Goal: Task Accomplishment & Management: Manage account settings

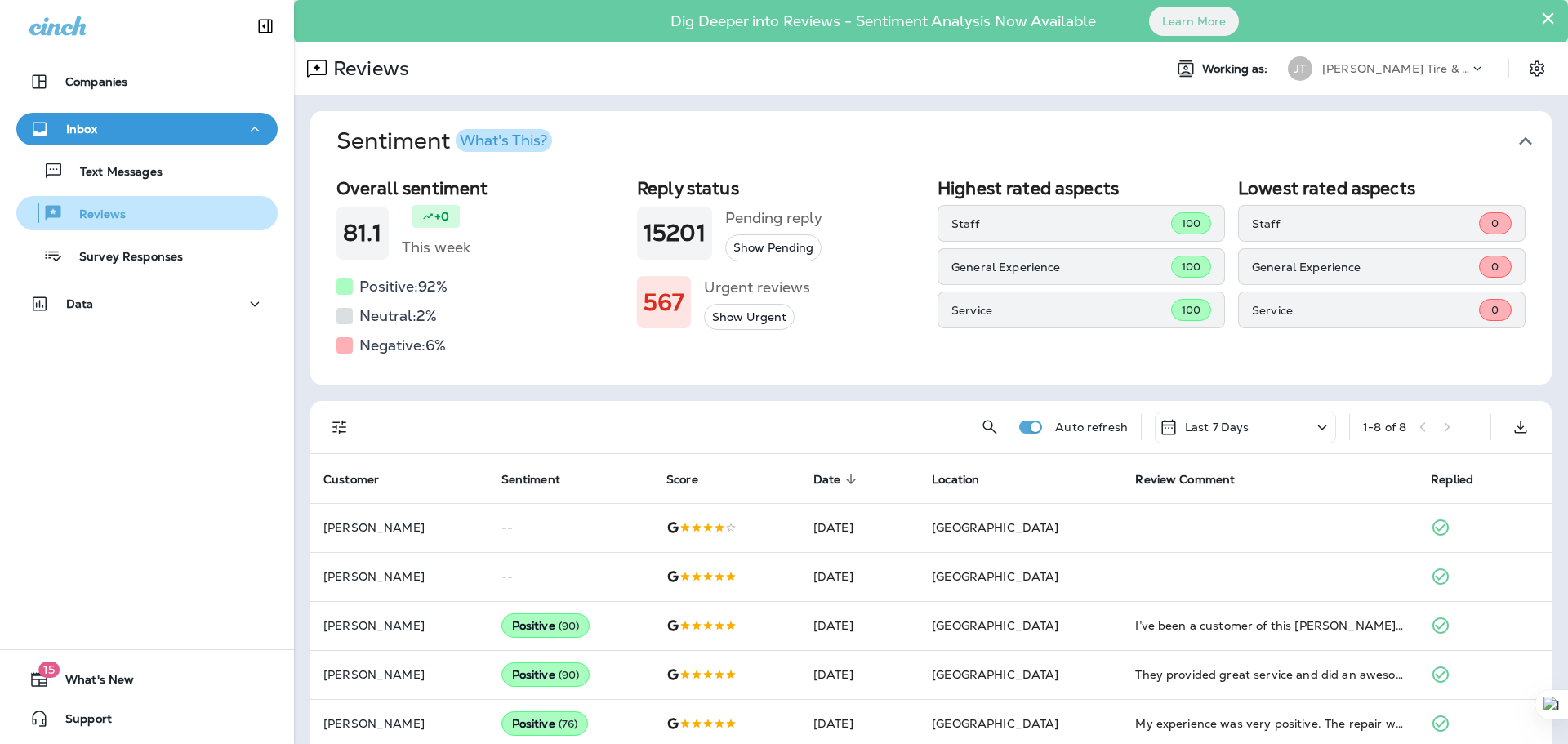
click at [116, 219] on p "Reviews" at bounding box center [94, 215] width 63 height 15
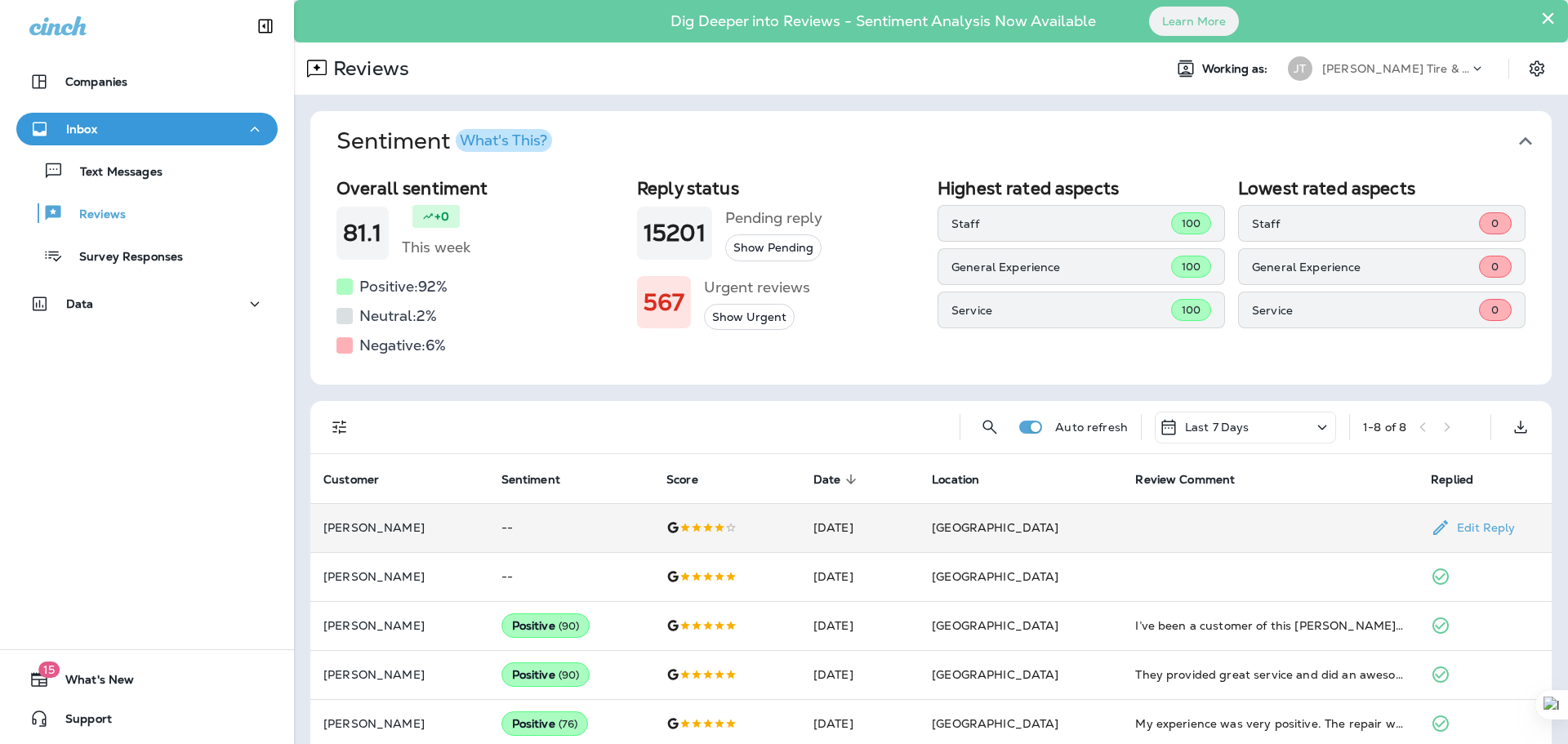
click at [713, 525] on div at bounding box center [726, 528] width 121 height 13
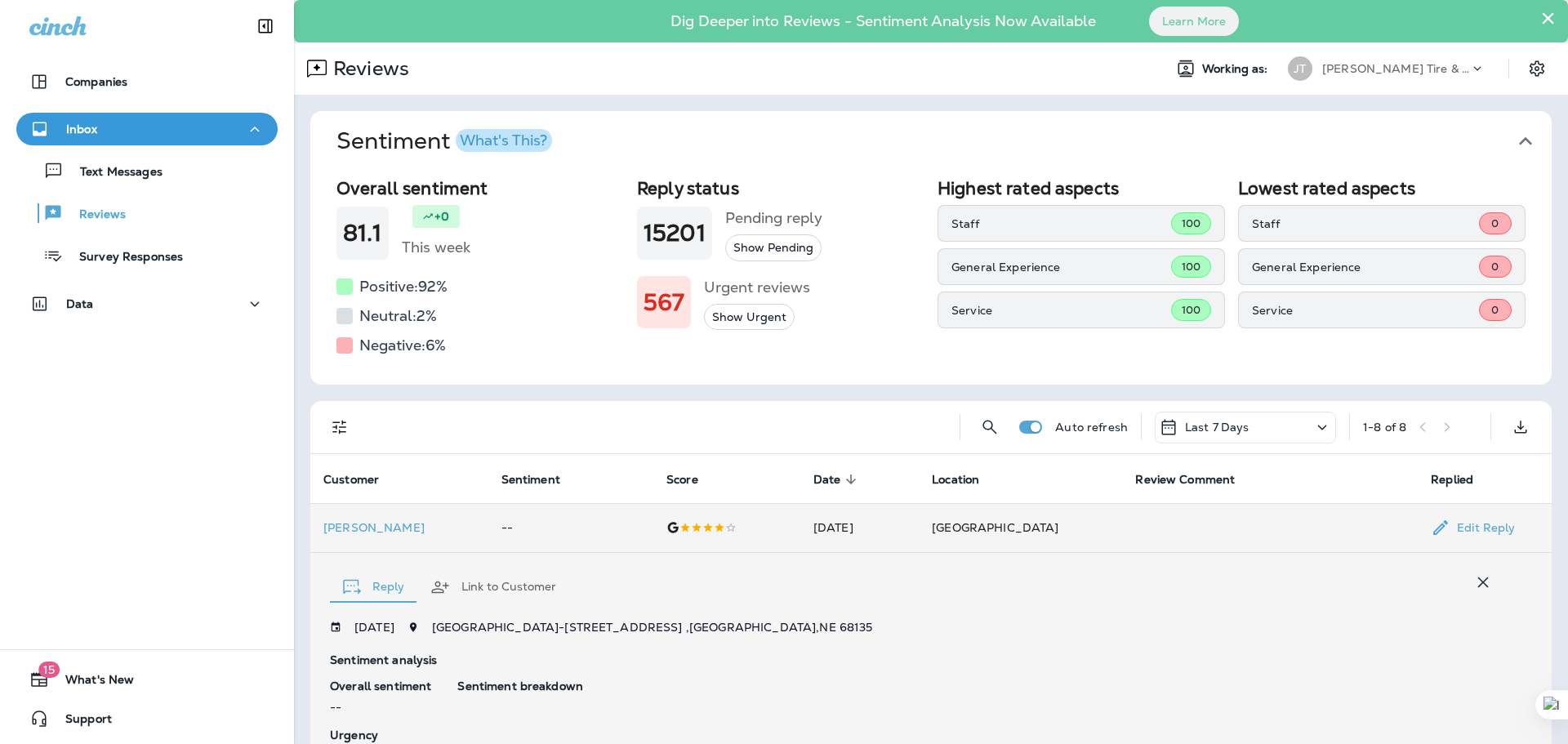
scroll to position [284, 0]
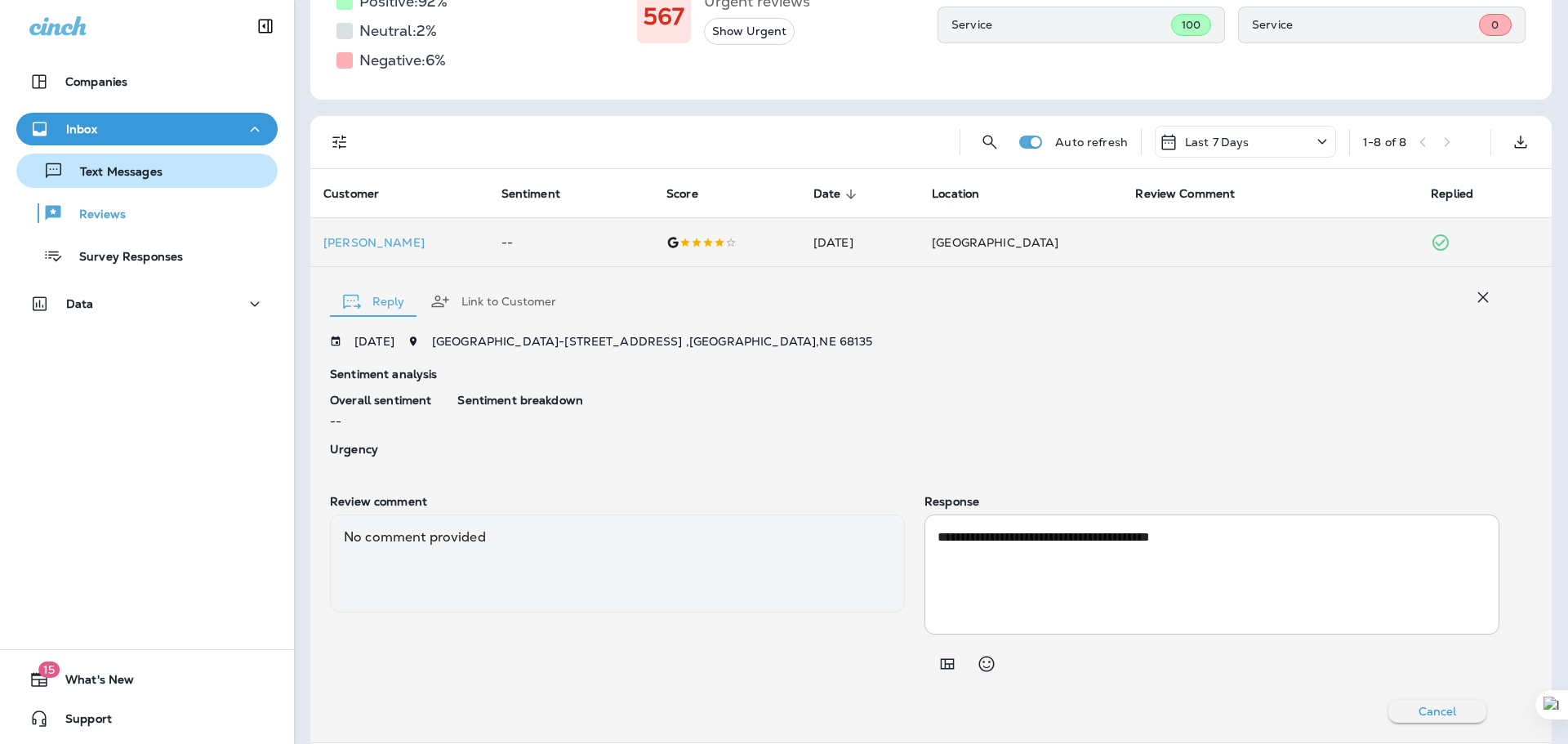
click at [103, 163] on div "Text Messages" at bounding box center [92, 170] width 139 height 25
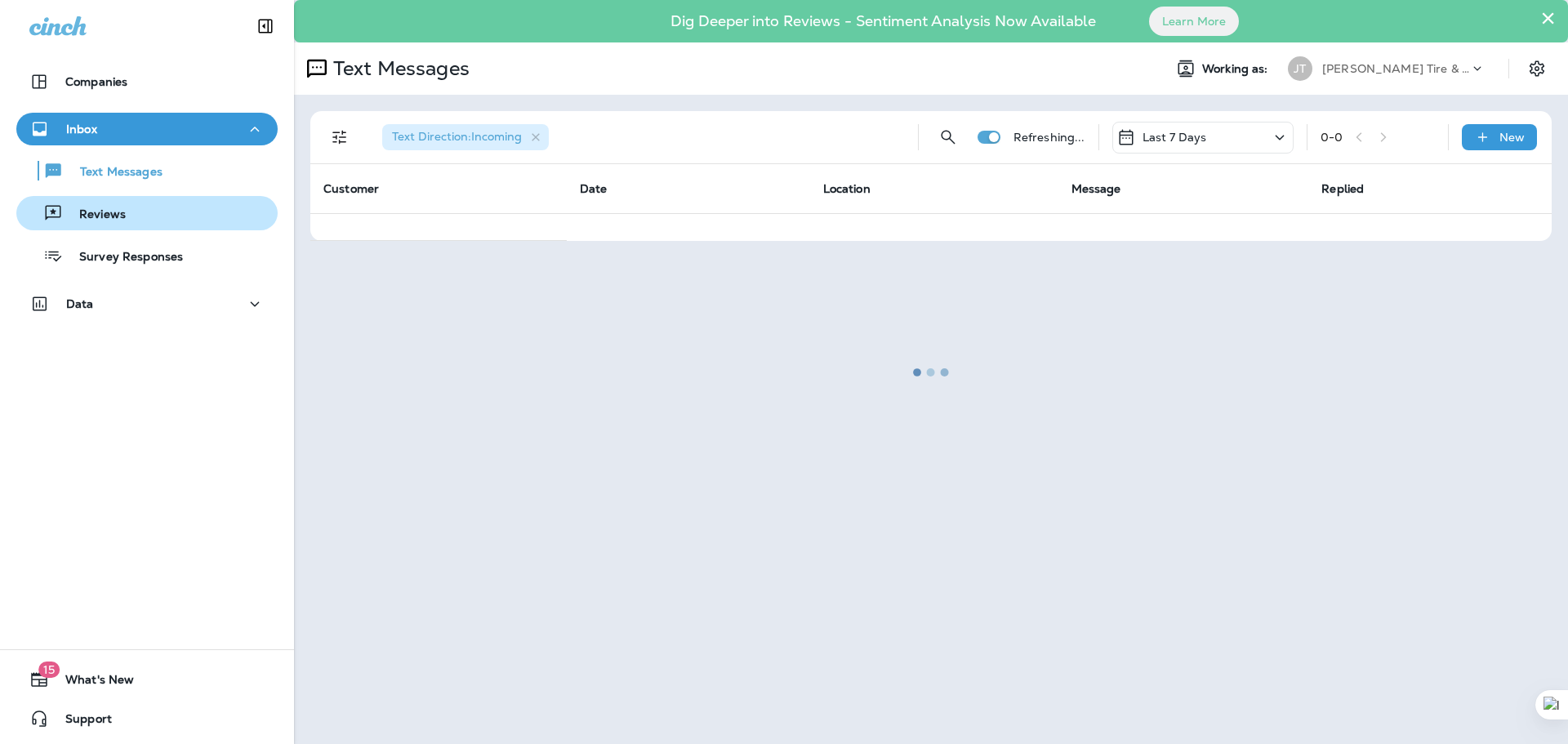
click at [101, 218] on p "Reviews" at bounding box center [94, 215] width 63 height 15
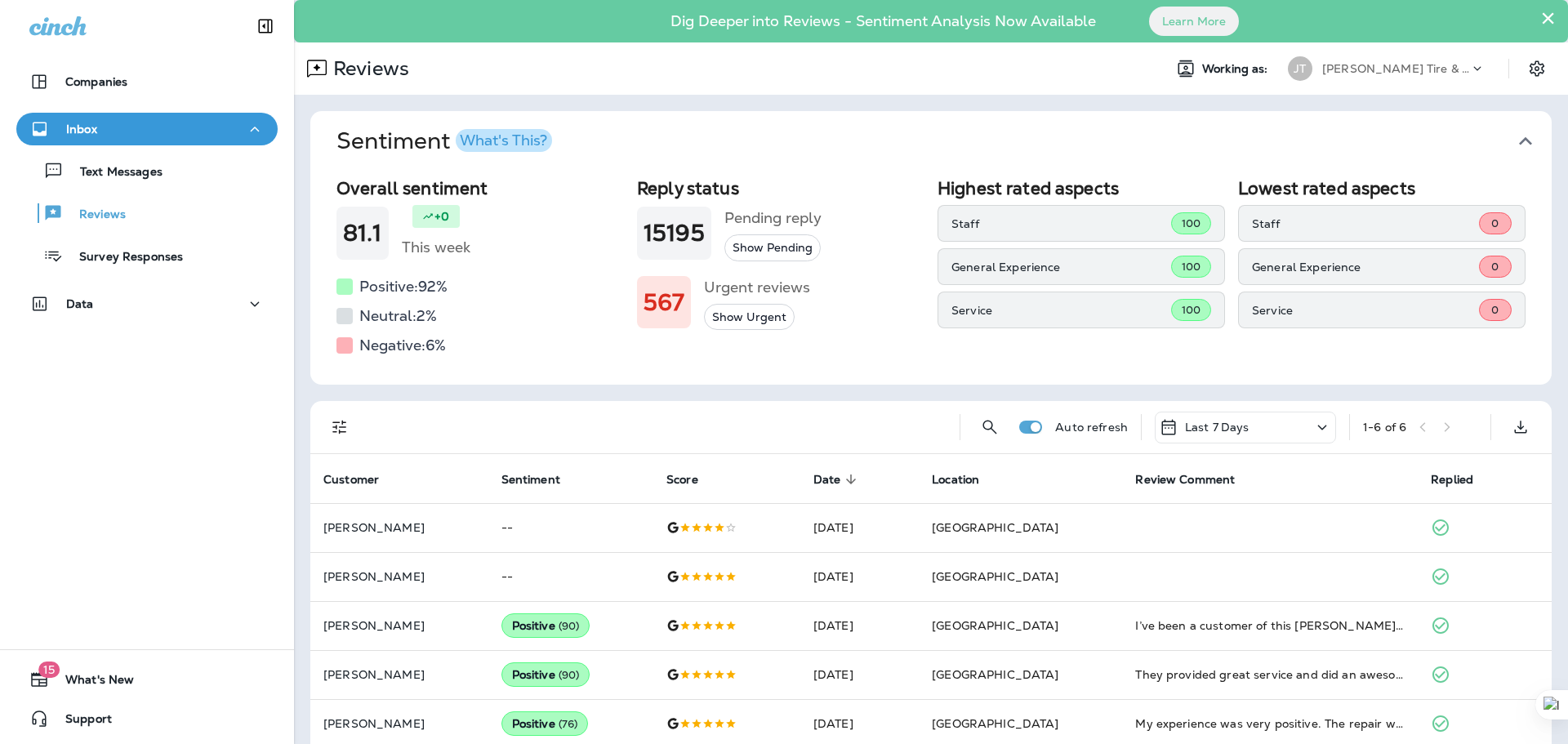
click at [748, 312] on button "Show Urgent" at bounding box center [750, 317] width 91 height 27
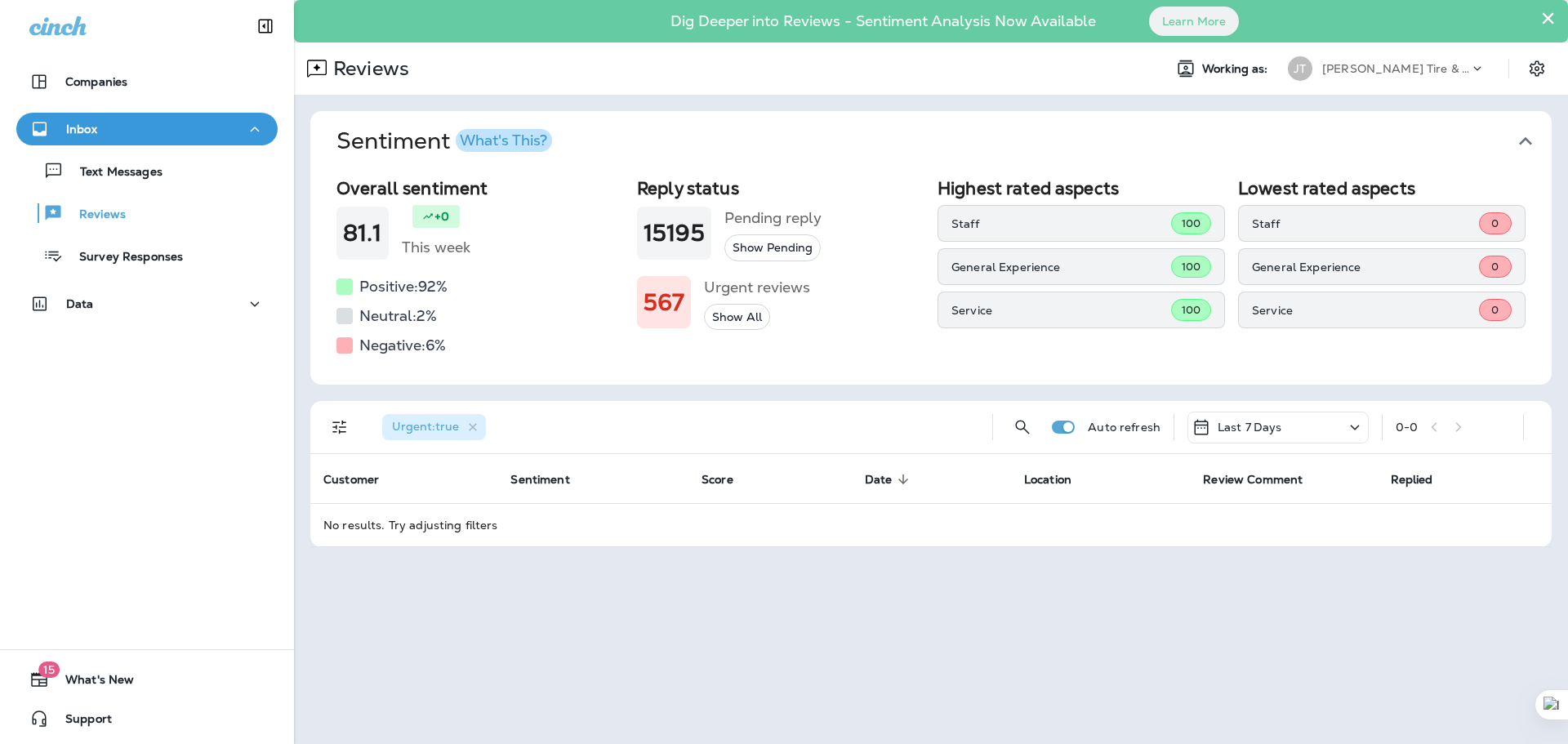
click at [351, 351] on div at bounding box center [345, 346] width 16 height 16
click at [386, 349] on h5 "Negative: 6 %" at bounding box center [402, 345] width 86 height 26
click at [445, 347] on h5 "Negative: 6 %" at bounding box center [402, 345] width 86 height 26
